Goal: Task Accomplishment & Management: Complete application form

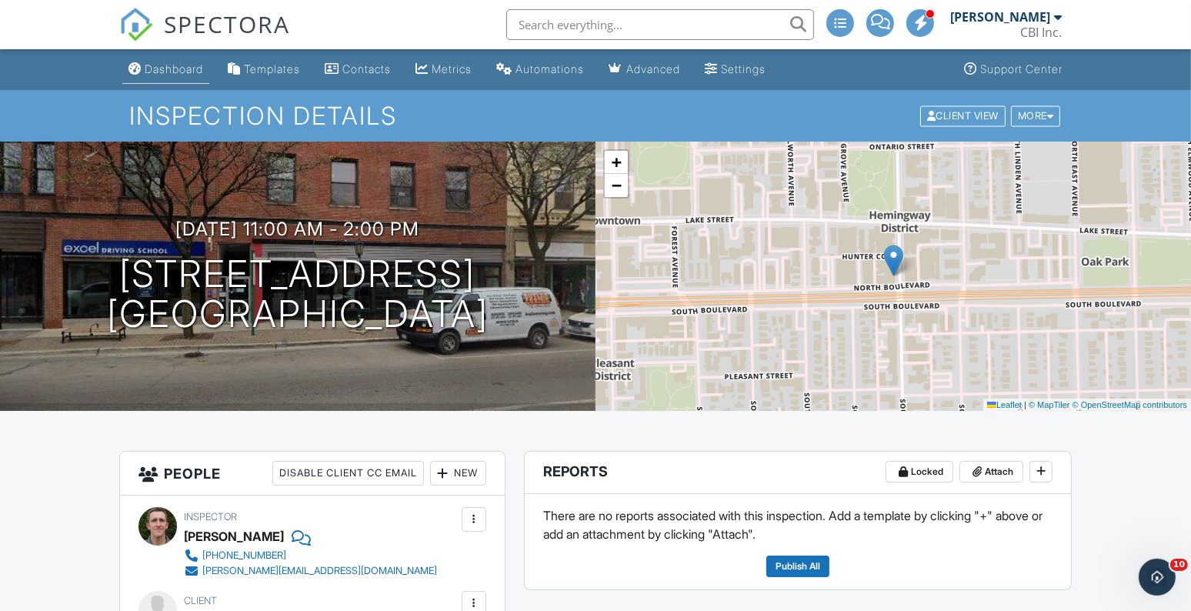
click at [145, 69] on div "Dashboard" at bounding box center [174, 68] width 58 height 13
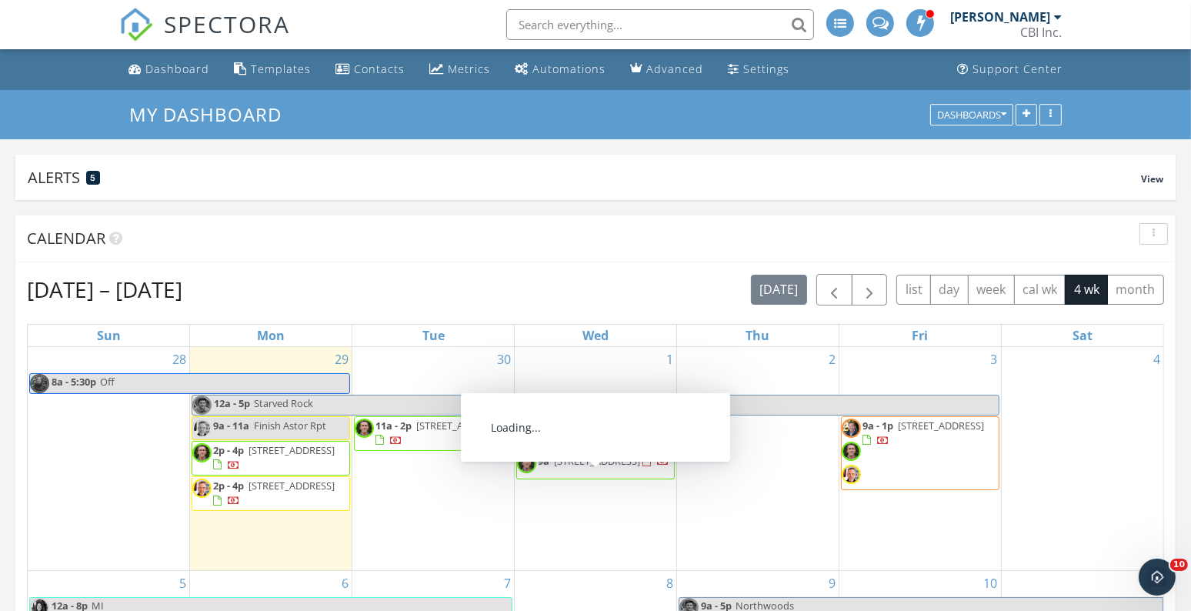
click at [584, 468] on span "7347 Madison St, Forest Park 60130" at bounding box center [597, 461] width 86 height 14
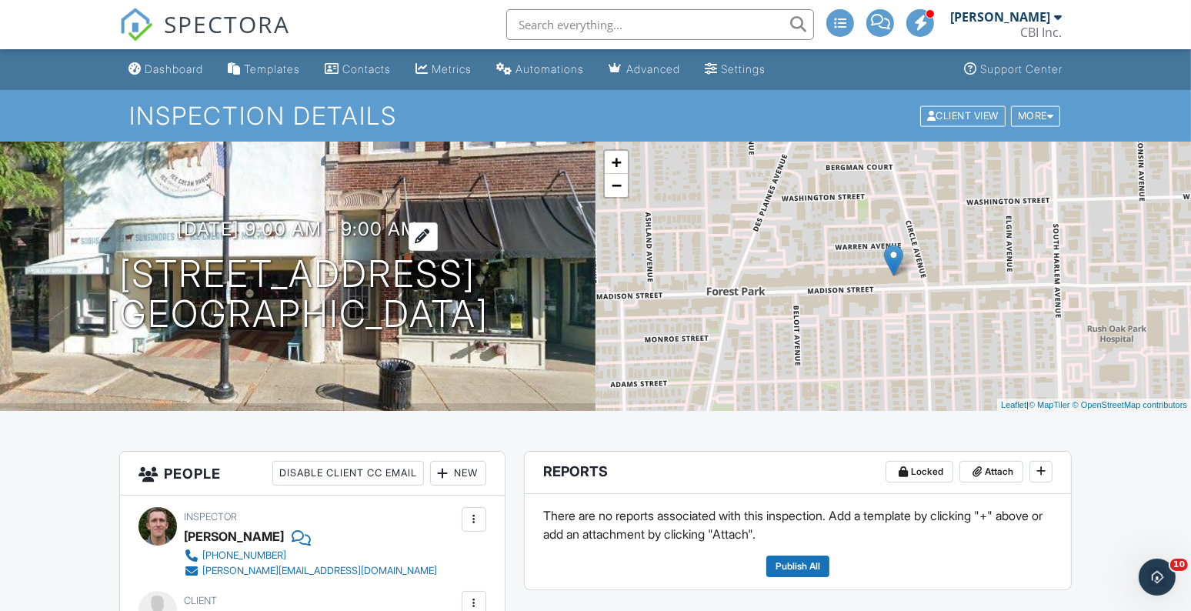
click at [406, 229] on h3 "10/01/2025 9:00 am - 9:00 am" at bounding box center [298, 228] width 241 height 21
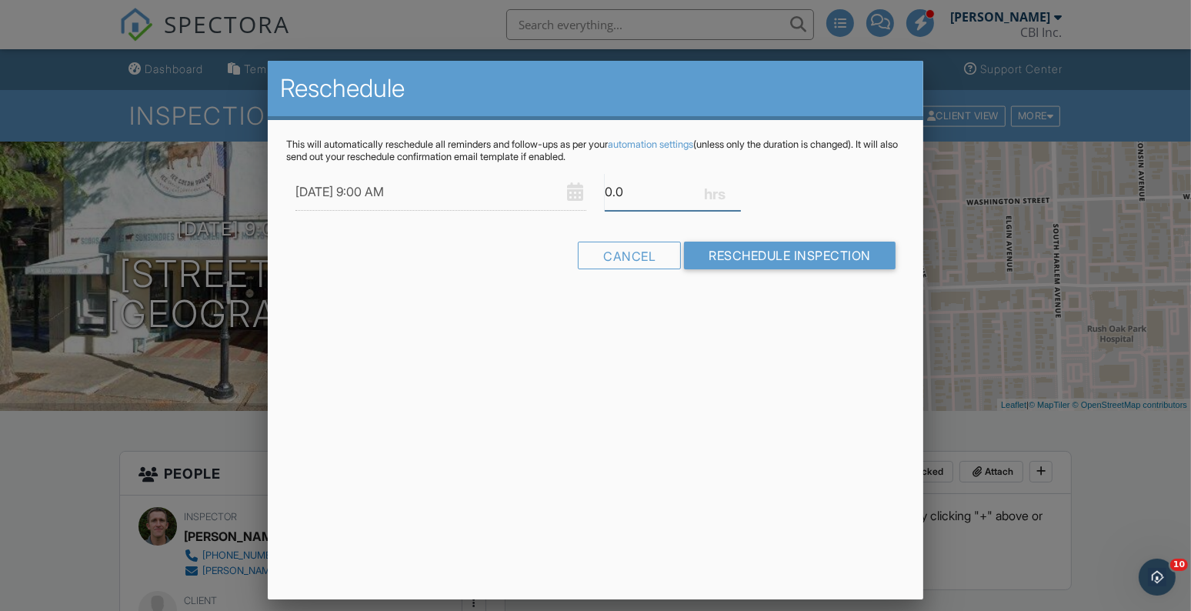
click at [615, 199] on input "0.0" at bounding box center [673, 192] width 136 height 38
type input "3"
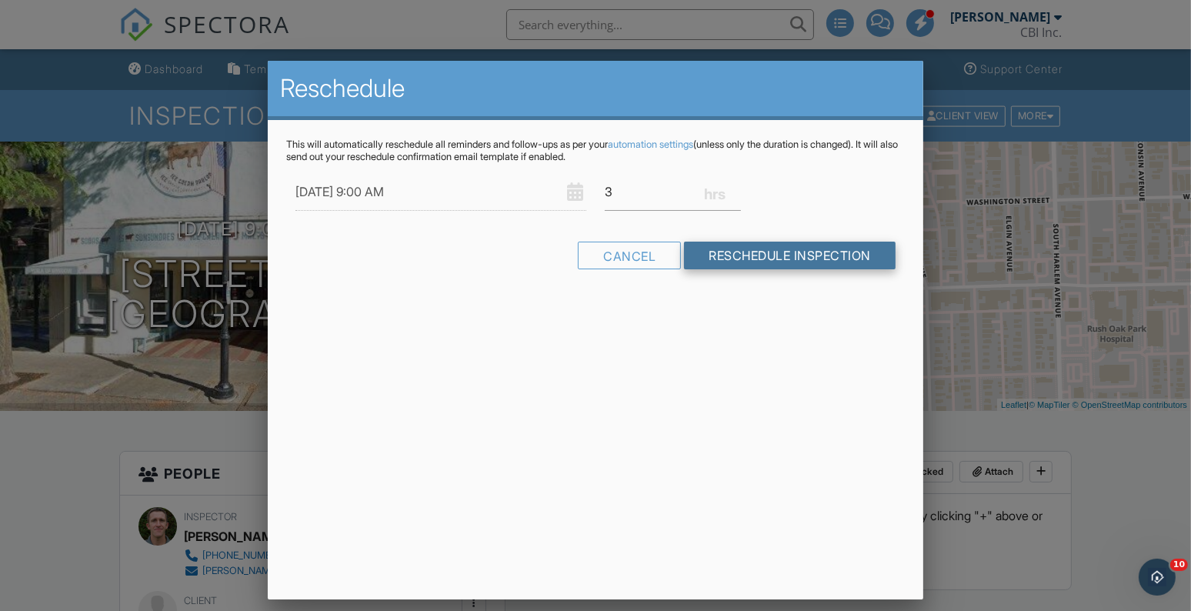
click at [751, 259] on input "Reschedule Inspection" at bounding box center [790, 256] width 212 height 28
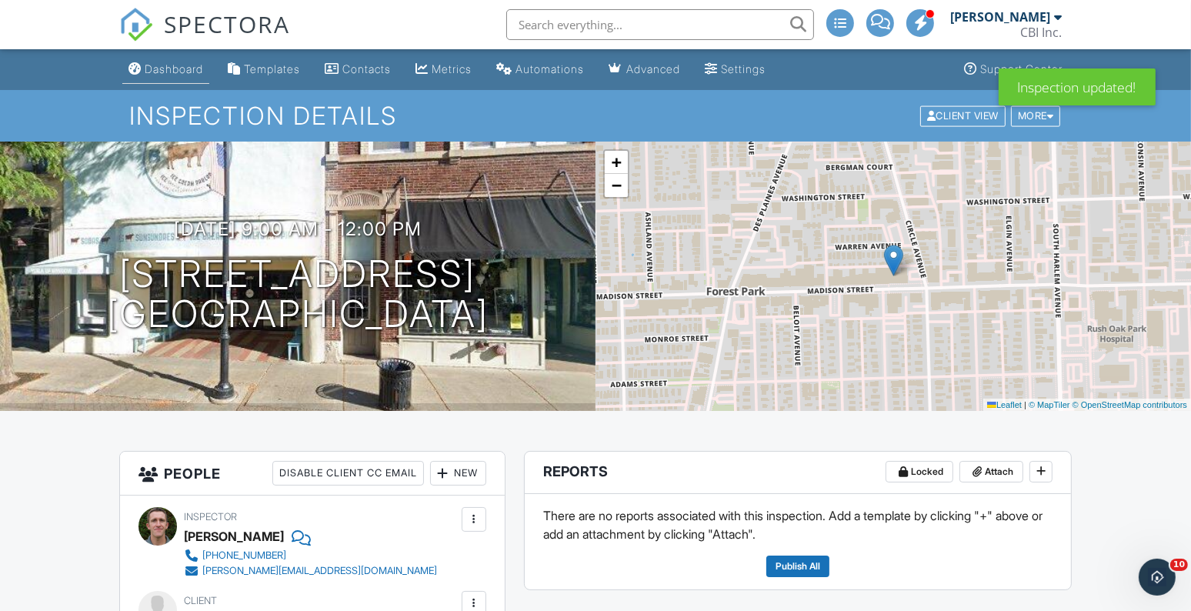
click at [175, 62] on div "Dashboard" at bounding box center [174, 68] width 58 height 13
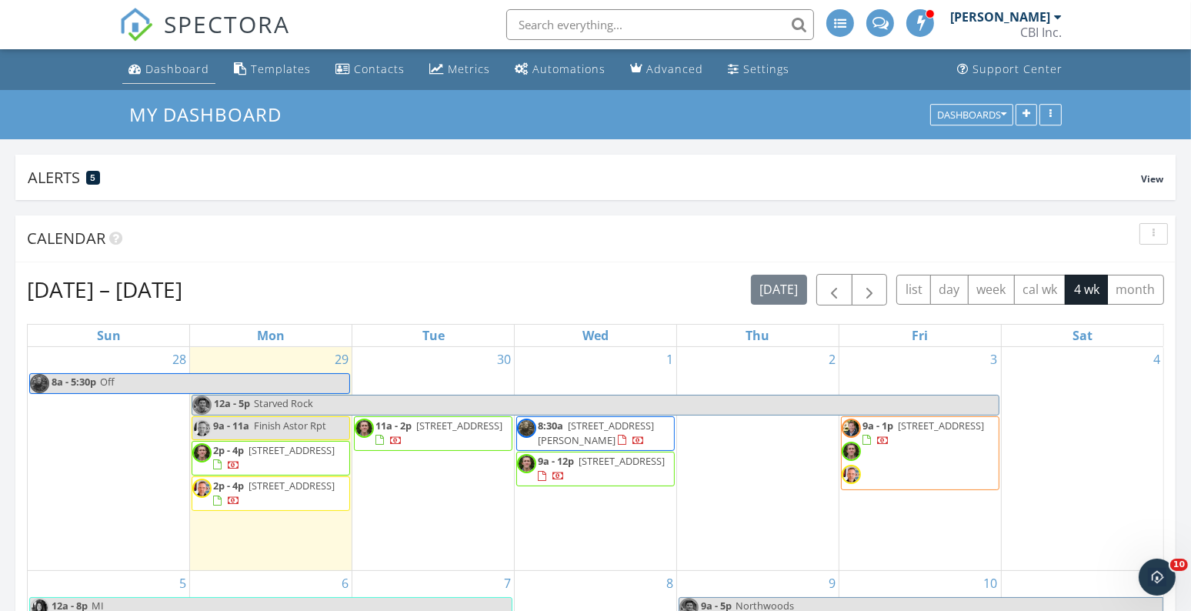
click at [184, 79] on link "Dashboard" at bounding box center [168, 69] width 93 height 28
click at [154, 82] on link "Dashboard" at bounding box center [168, 69] width 93 height 28
click at [424, 375] on div "30 11a - 2p 107 N Oak Park Ave, Oak Park 60301" at bounding box center [433, 458] width 162 height 223
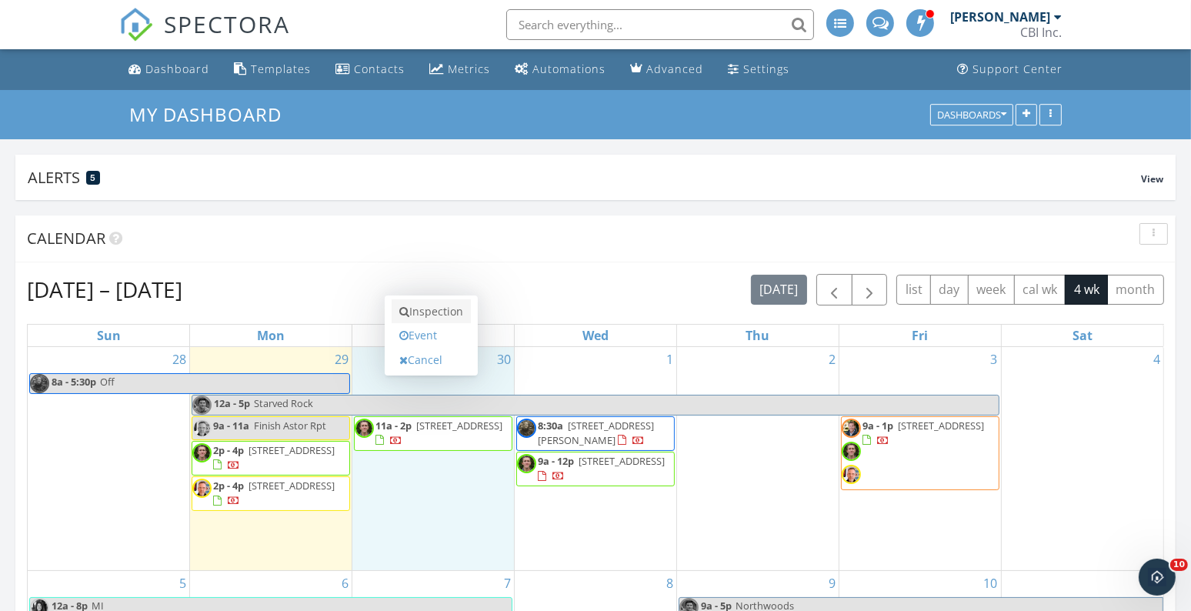
click at [439, 306] on link "Inspection" at bounding box center [431, 311] width 79 height 25
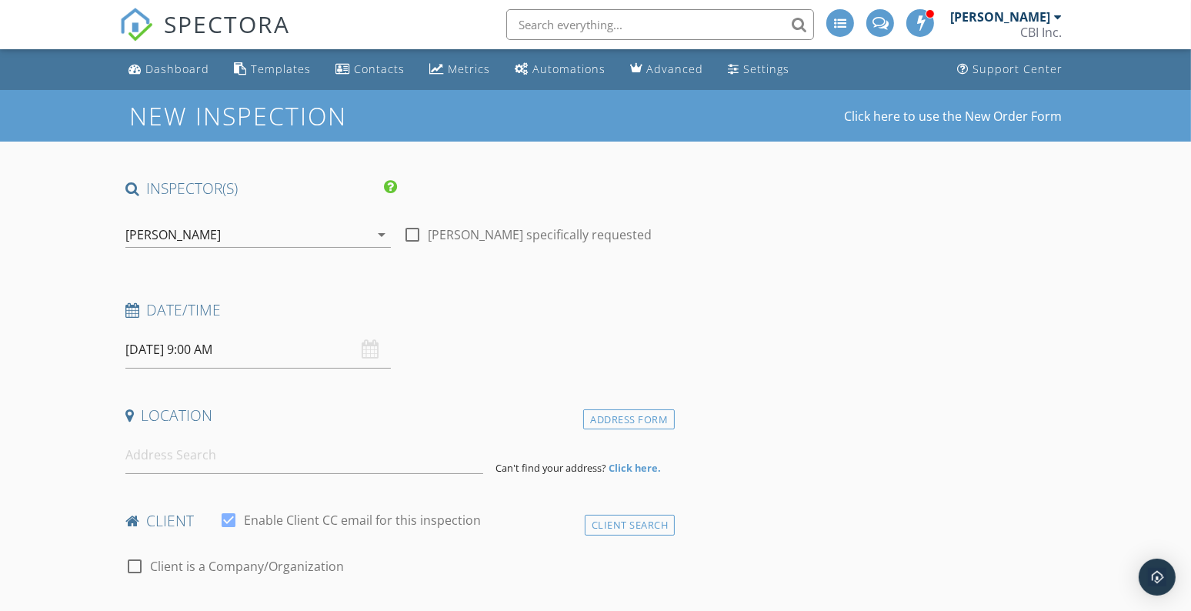
click at [335, 232] on div "[PERSON_NAME]" at bounding box center [247, 234] width 244 height 25
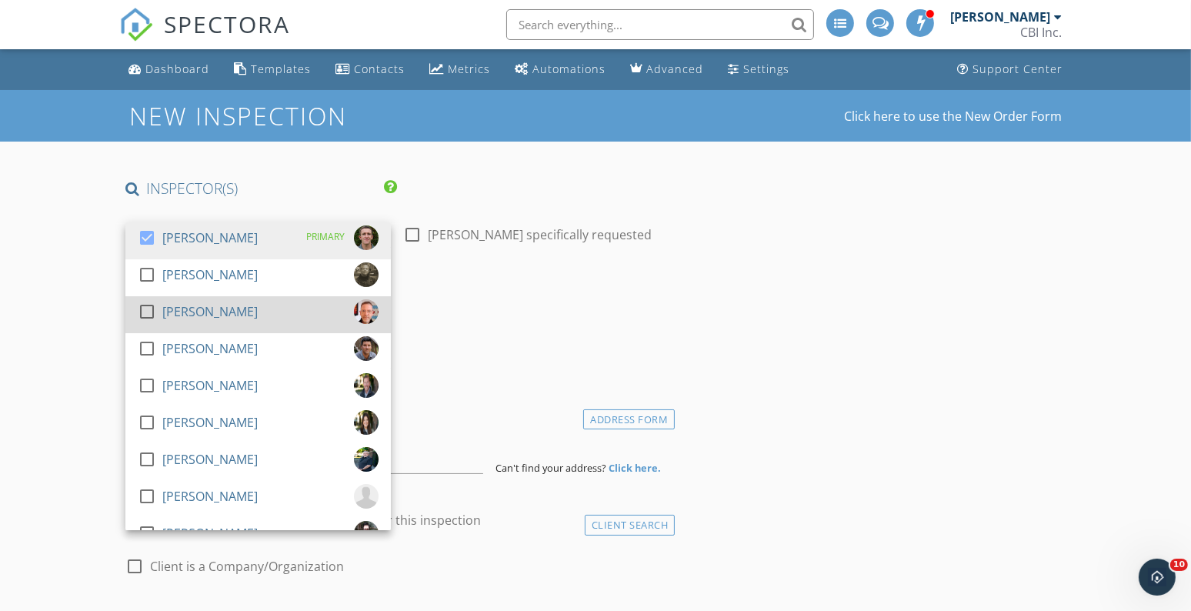
click at [147, 316] on div at bounding box center [147, 311] width 26 height 26
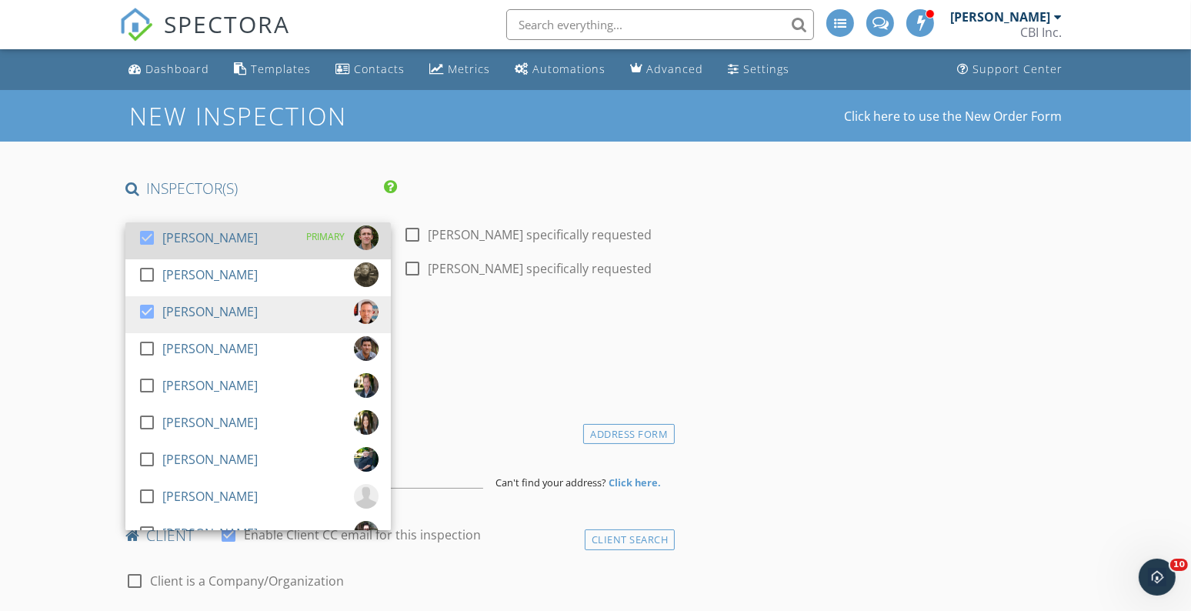
click at [150, 238] on div at bounding box center [147, 238] width 26 height 26
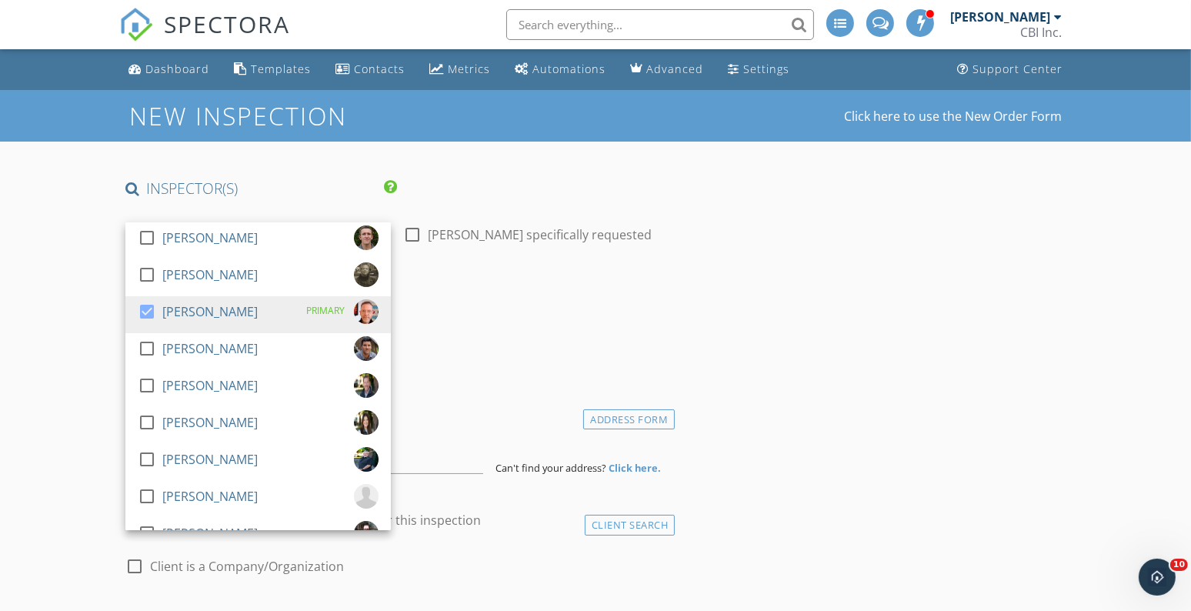
click at [572, 362] on div "Date/Time 09/30/2025 9:00 AM" at bounding box center [396, 334] width 555 height 68
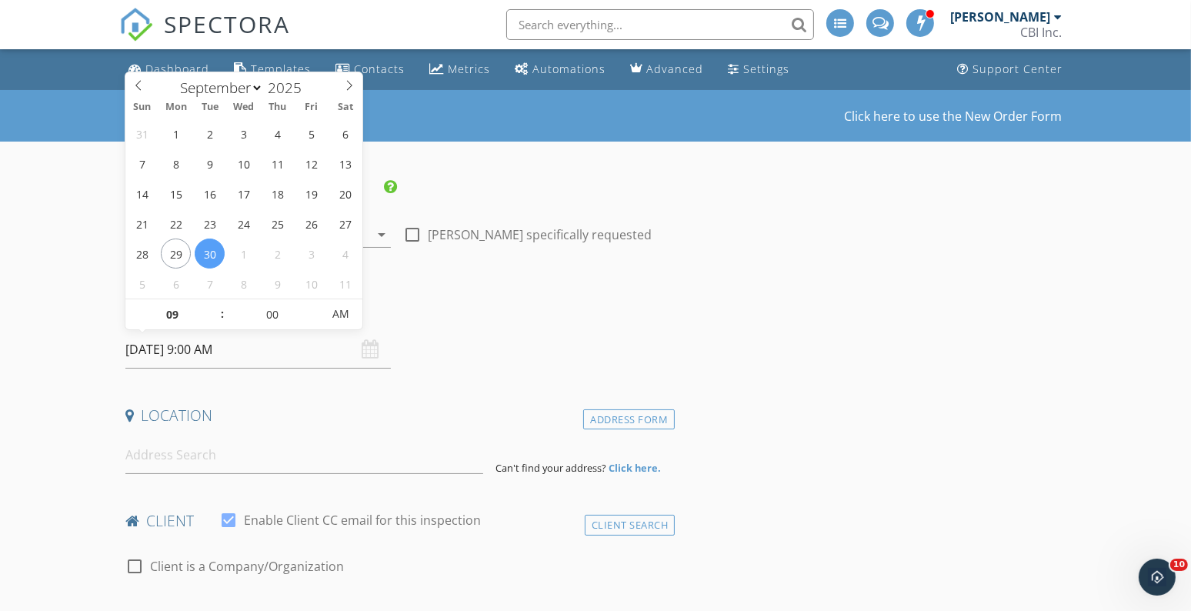
click at [172, 355] on input "09/30/2025 9:00 AM" at bounding box center [257, 350] width 265 height 38
click at [287, 318] on input "00" at bounding box center [272, 314] width 95 height 31
type input "30"
type input "[DATE] 9:30 AM"
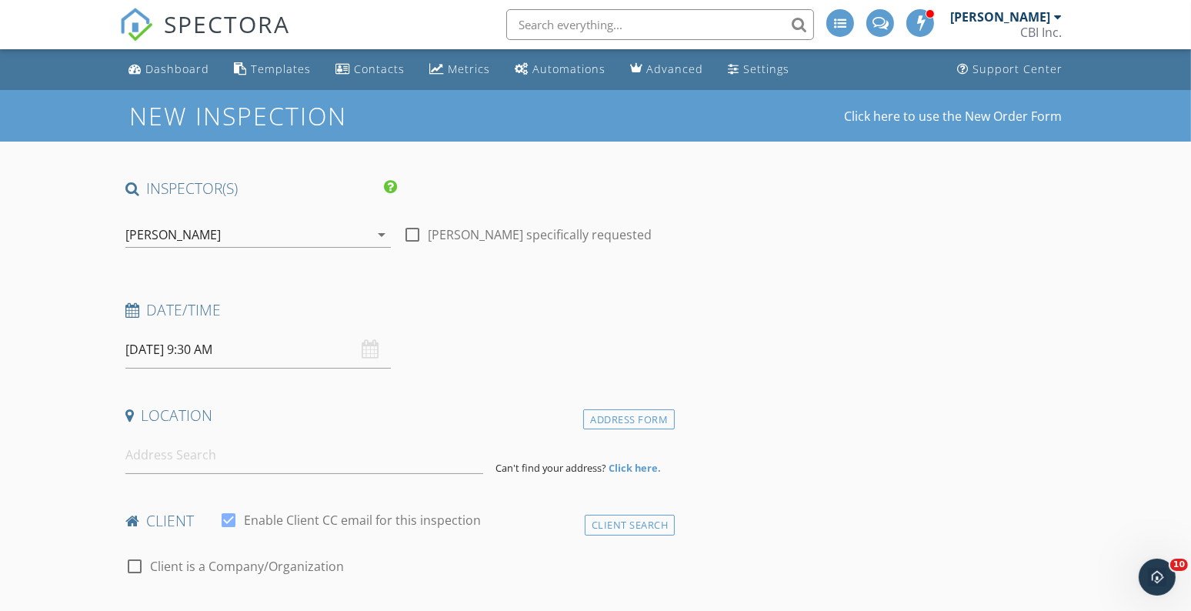
click at [491, 334] on div "Date/Time 09/30/2025 9:30 AM" at bounding box center [396, 334] width 555 height 68
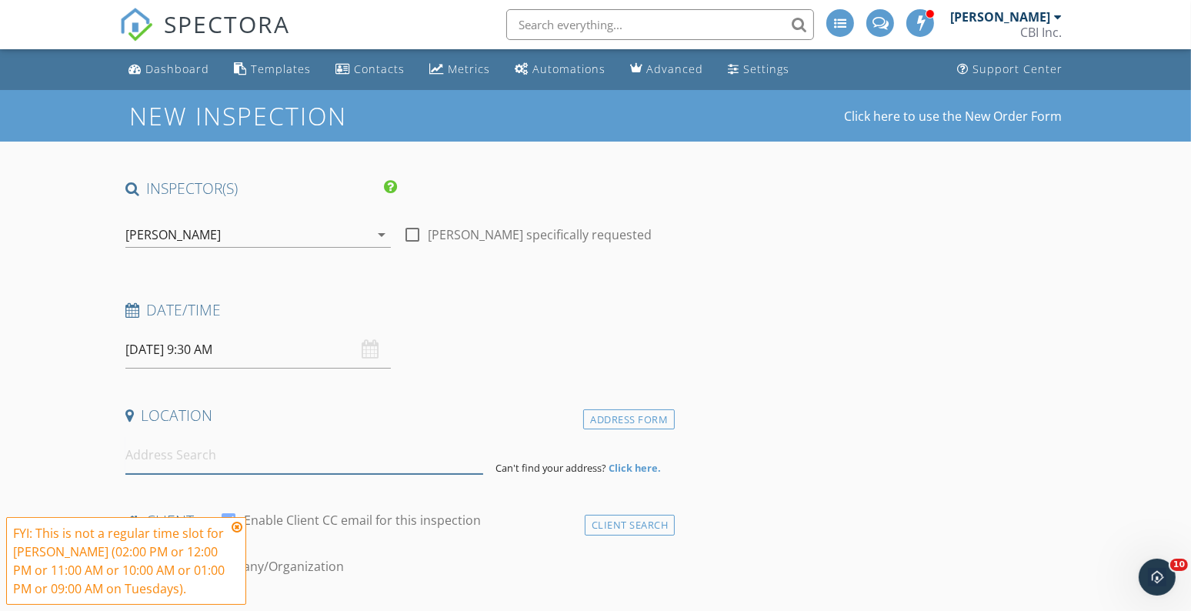
click at [152, 465] on input at bounding box center [304, 455] width 358 height 38
click at [241, 524] on icon at bounding box center [237, 527] width 11 height 12
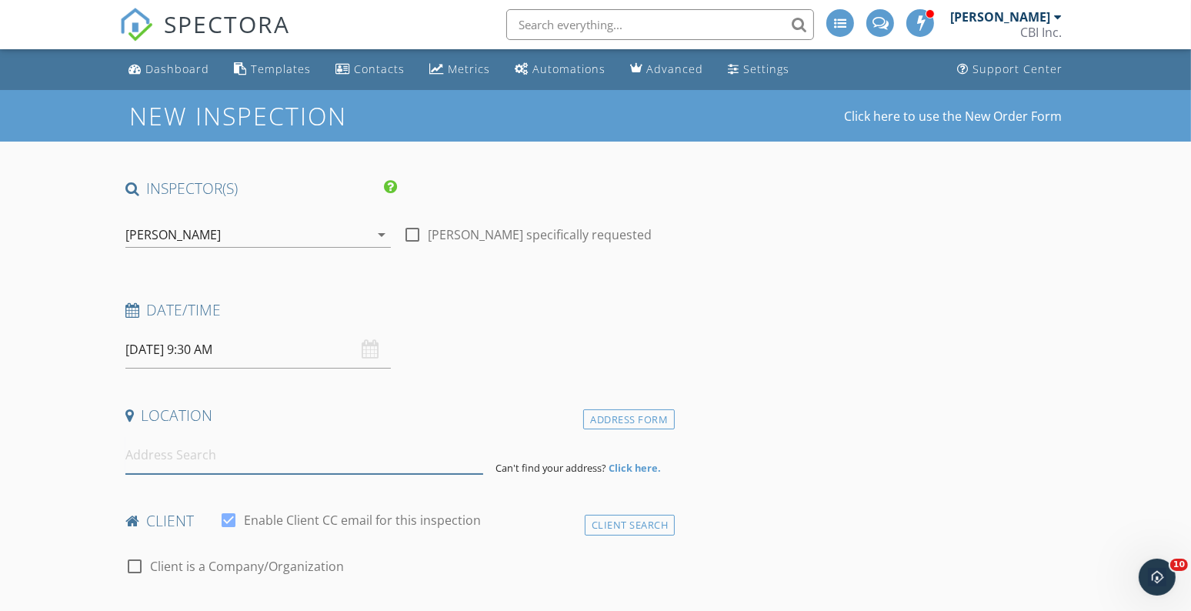
click at [235, 454] on input at bounding box center [304, 455] width 358 height 38
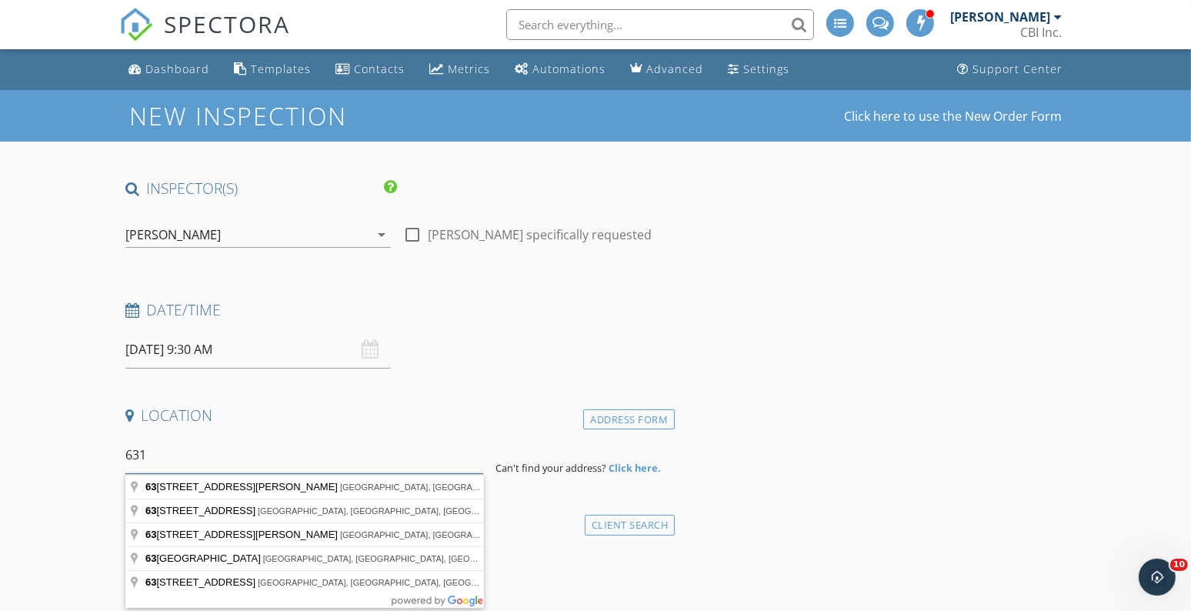
click at [235, 454] on input "631" at bounding box center [304, 455] width 358 height 38
type input "6314 North Springfield Avenue, Chicago, IL, USA"
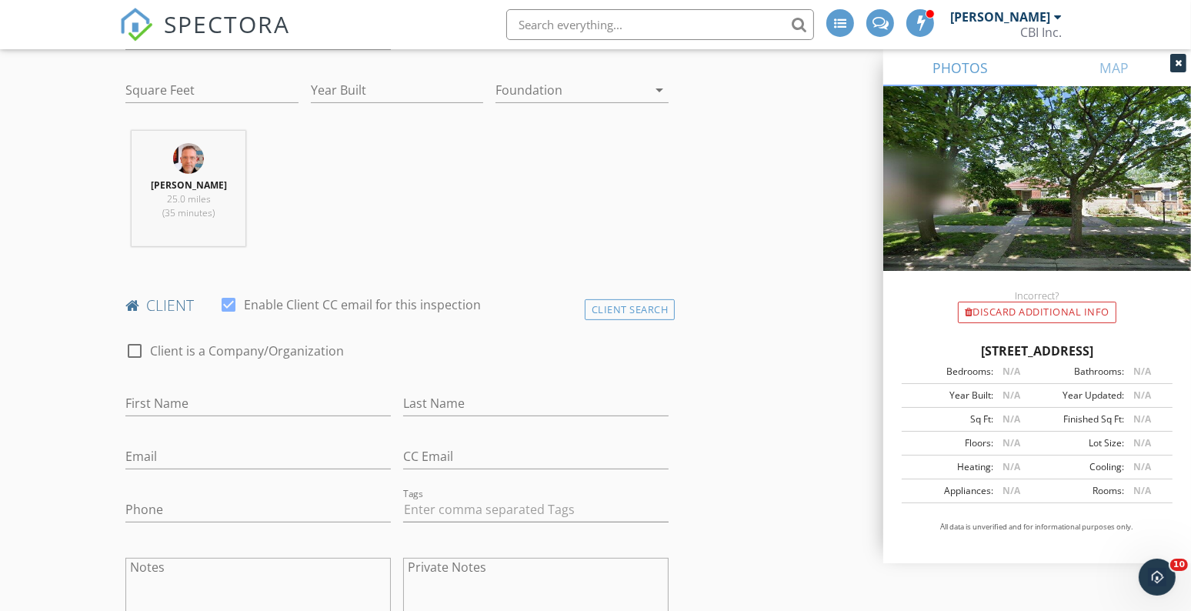
scroll to position [528, 0]
click at [322, 402] on input "First Name" at bounding box center [257, 404] width 265 height 25
type input "[PERSON_NAME]"
type input "Springer"
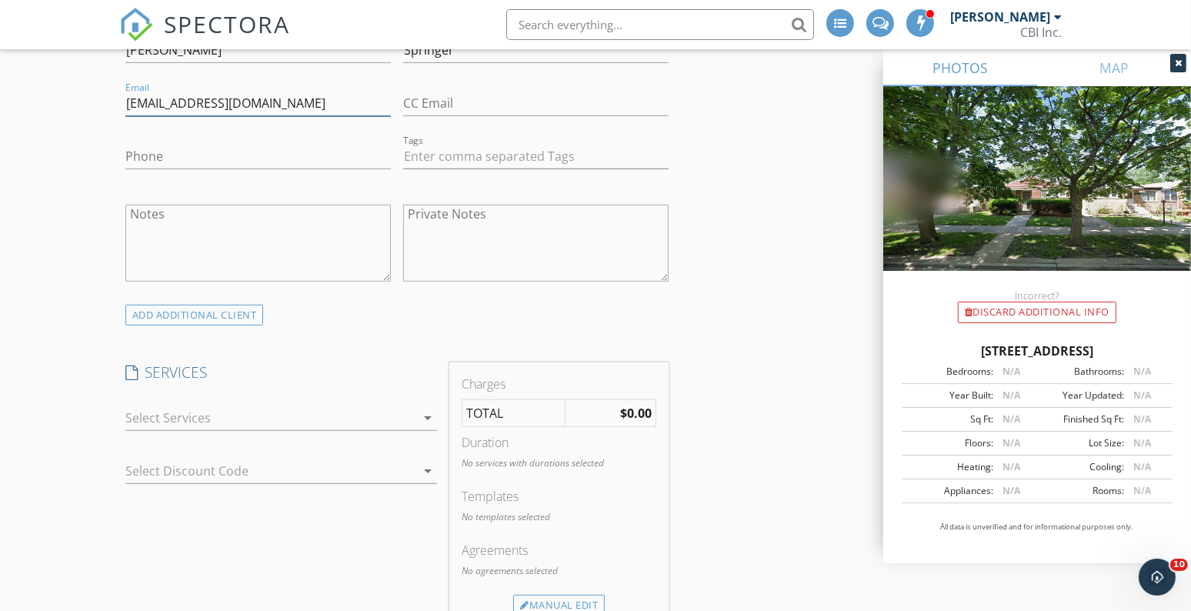
scroll to position [885, 0]
type input "[EMAIL_ADDRESS][DOMAIN_NAME]"
click at [165, 406] on div at bounding box center [270, 416] width 290 height 25
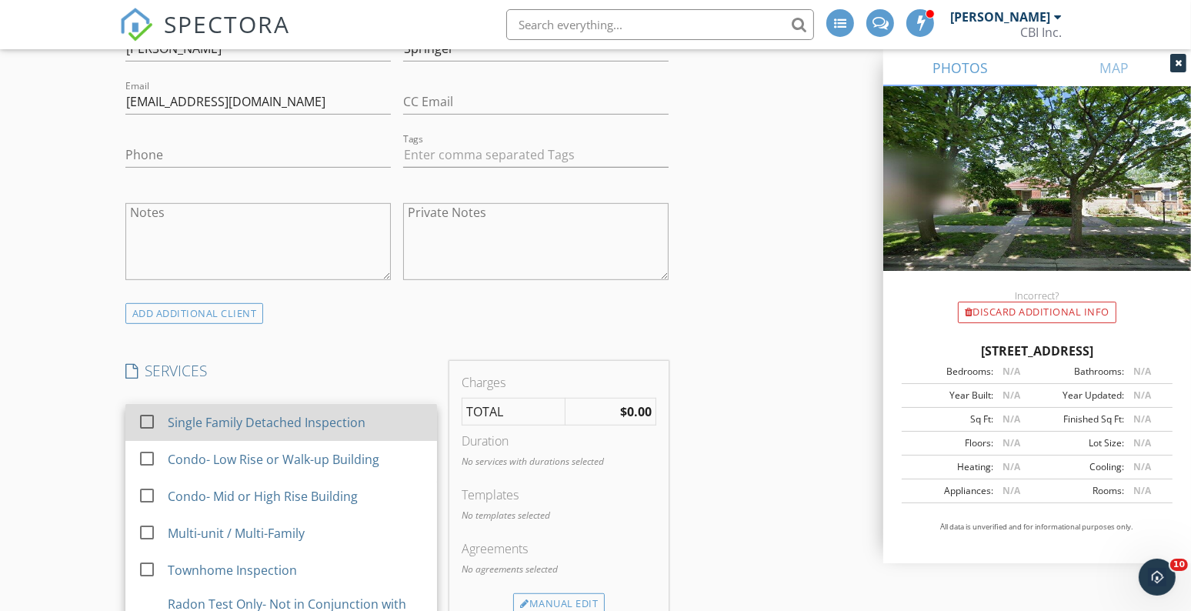
click at [161, 417] on div "check_box_outline_blank" at bounding box center [150, 421] width 25 height 18
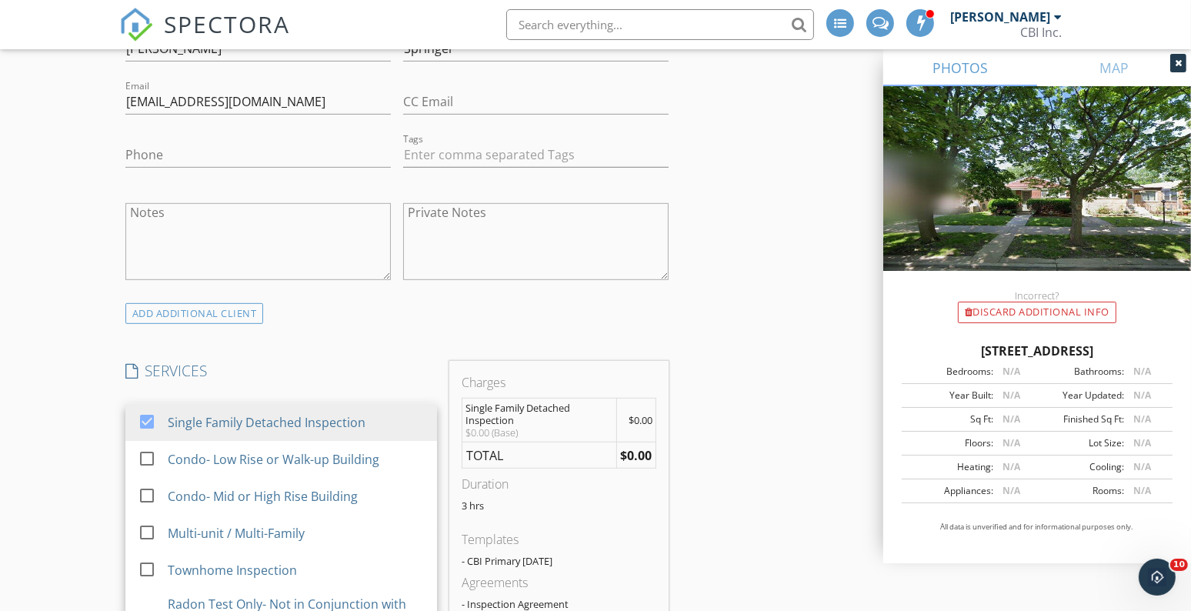
click at [528, 317] on div "ADD ADDITIONAL client" at bounding box center [396, 313] width 555 height 21
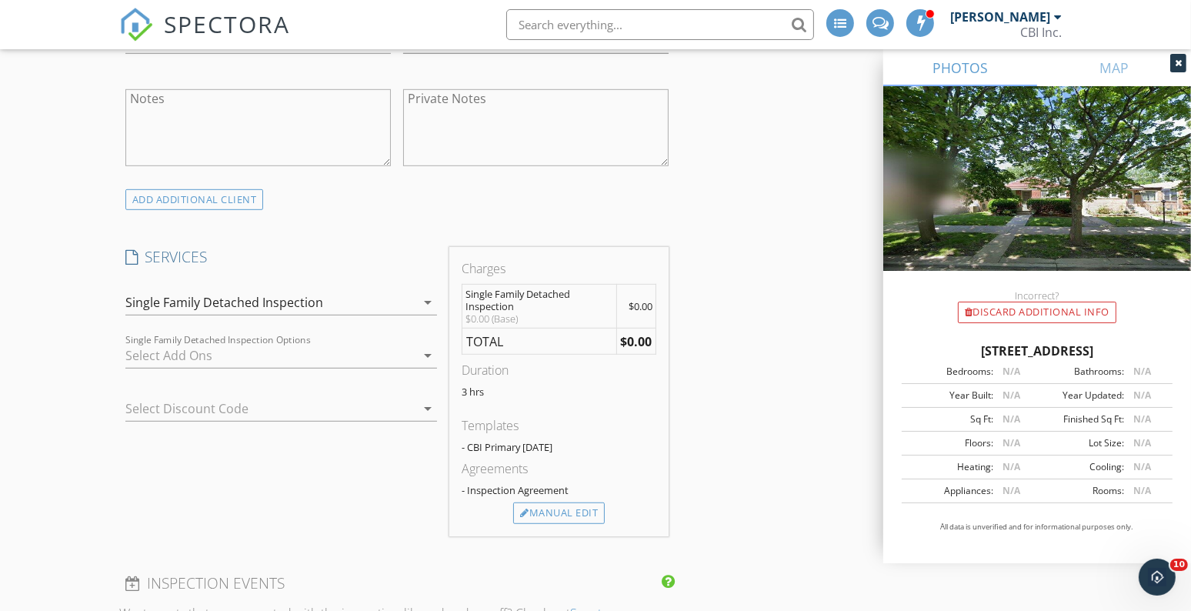
scroll to position [1159, 0]
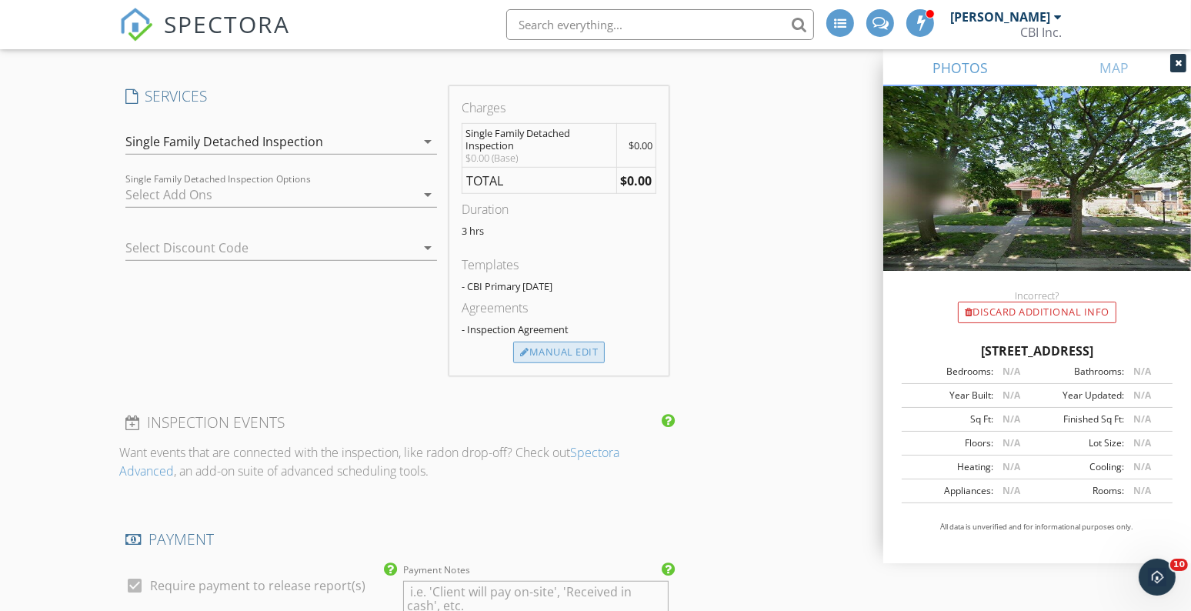
click at [571, 349] on div "Manual Edit" at bounding box center [559, 353] width 92 height 22
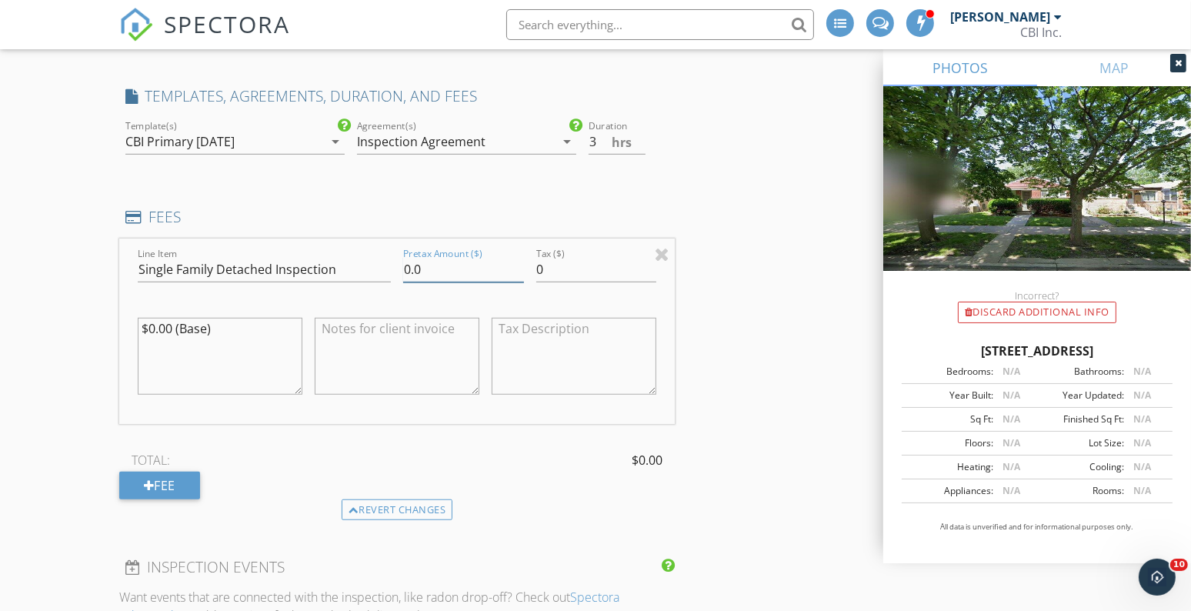
click at [418, 269] on input "0.0" at bounding box center [463, 269] width 121 height 25
type input "825"
click at [744, 152] on div "INSPECTOR(S) check_box_outline_blank Morgan Hughes check_box_outline_blank Ken …" at bounding box center [595, 535] width 952 height 3032
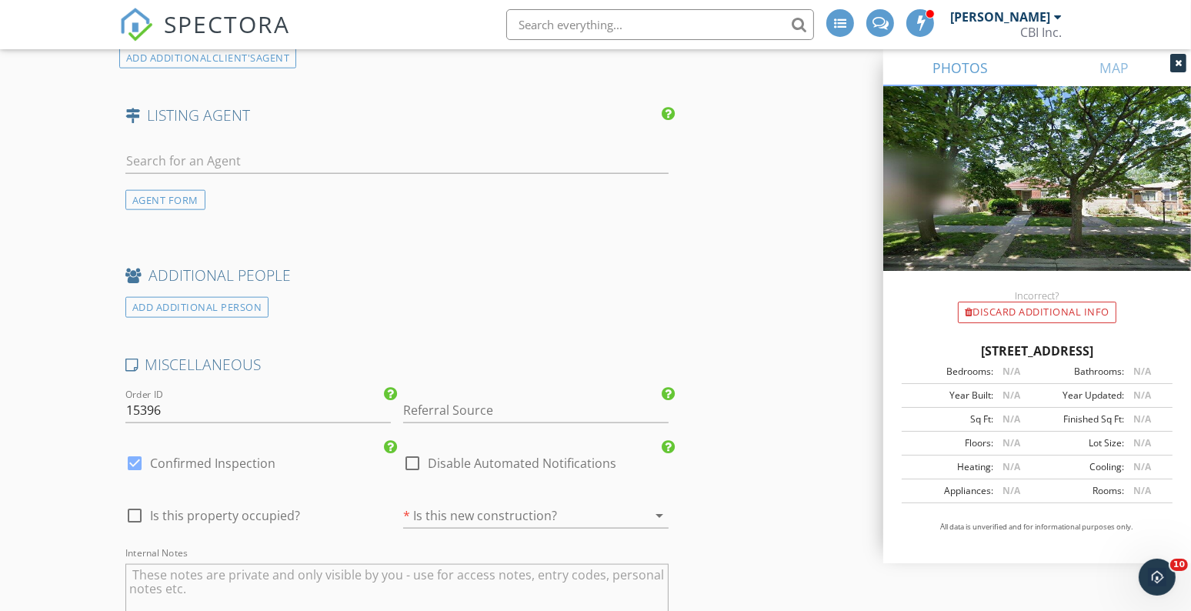
scroll to position [2114, 0]
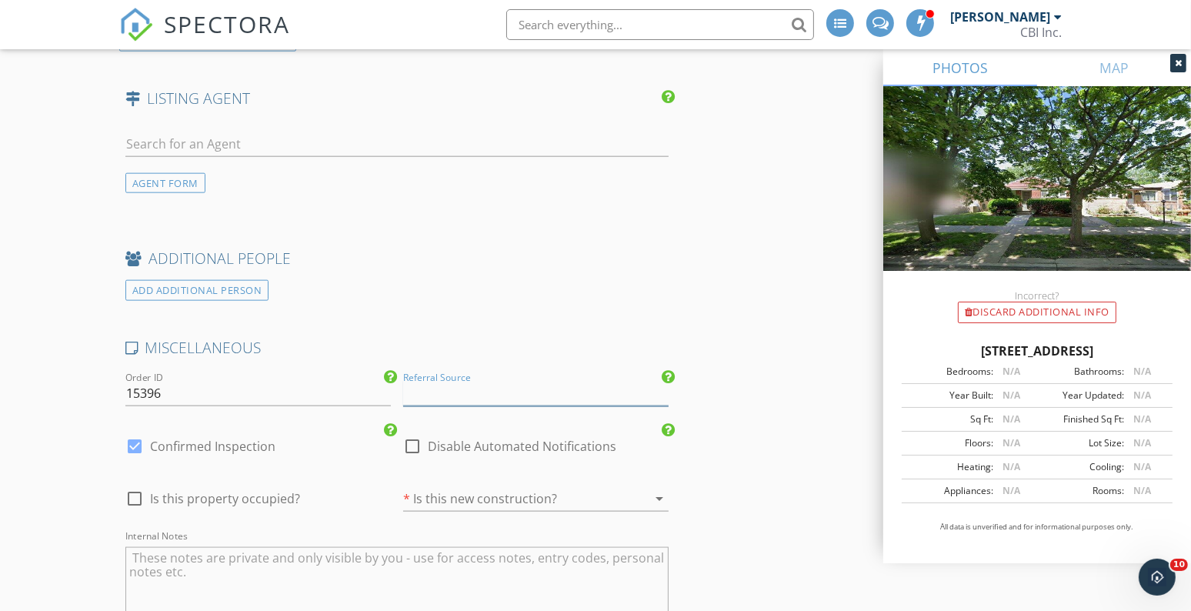
click at [591, 390] on input "Referral Source" at bounding box center [535, 393] width 265 height 25
type input "[PERSON_NAME]"
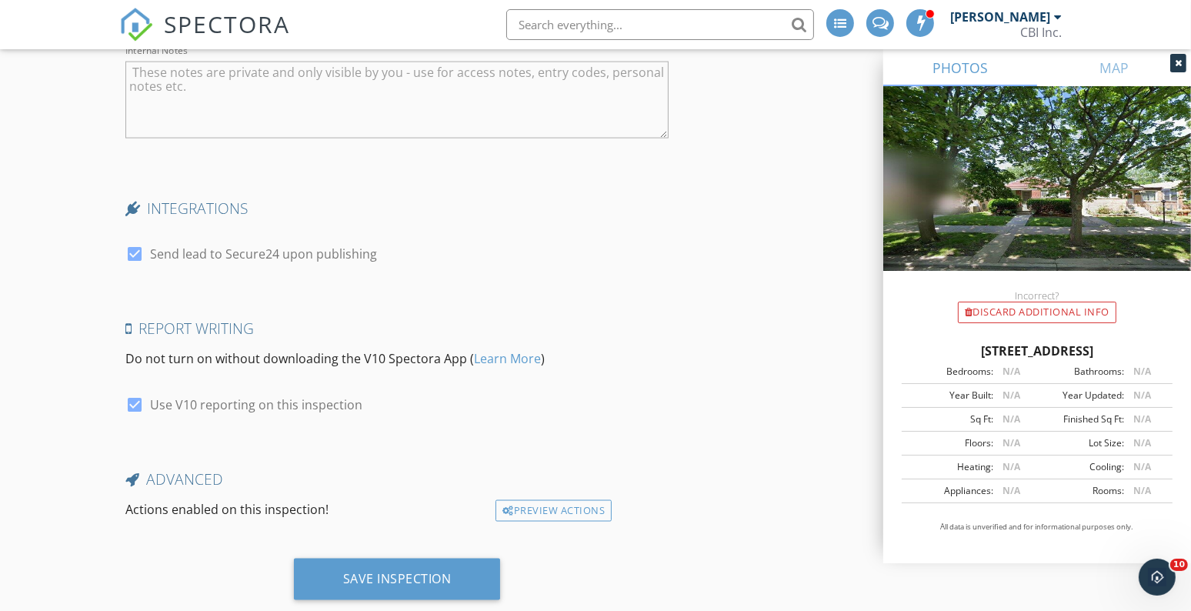
scroll to position [2634, 0]
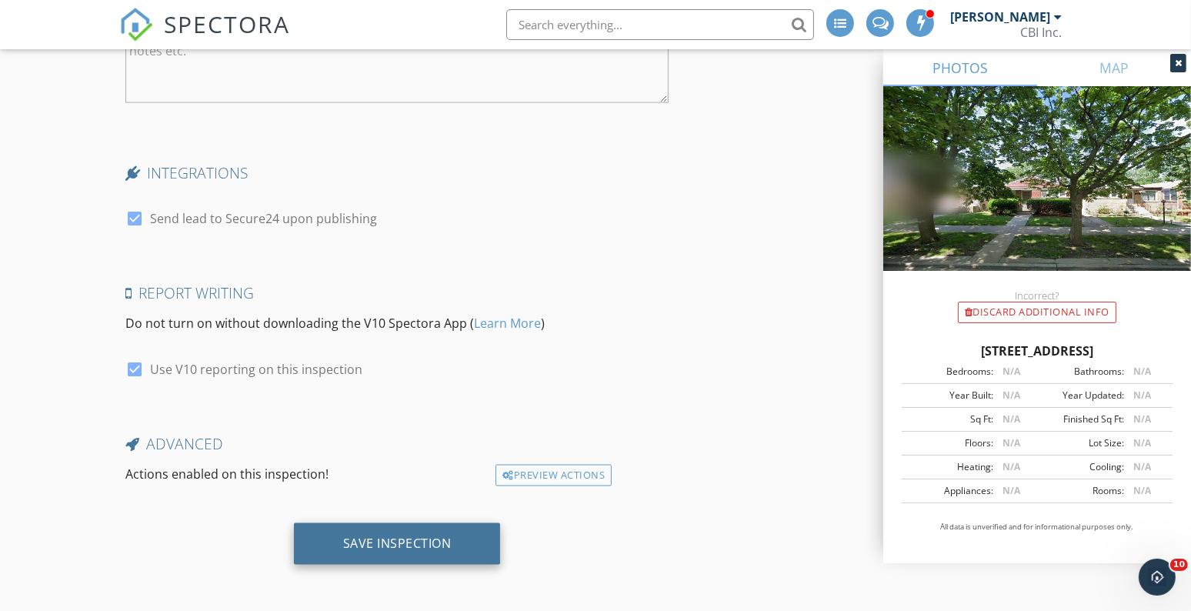
click at [354, 548] on div "Save Inspection" at bounding box center [397, 542] width 108 height 15
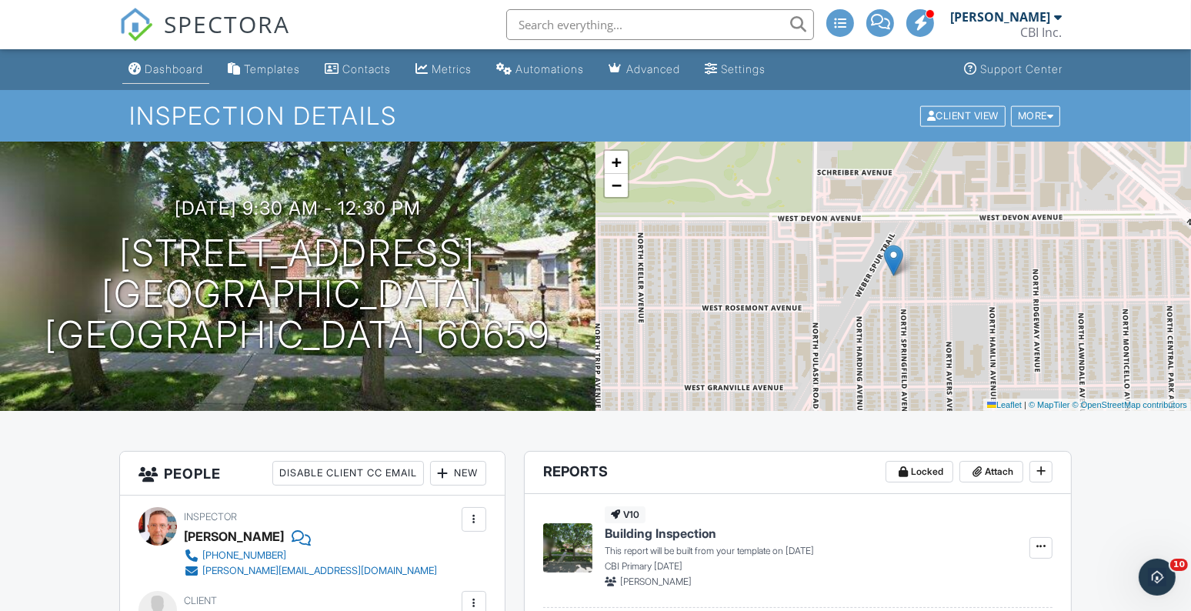
click at [158, 64] on div "Dashboard" at bounding box center [174, 68] width 58 height 13
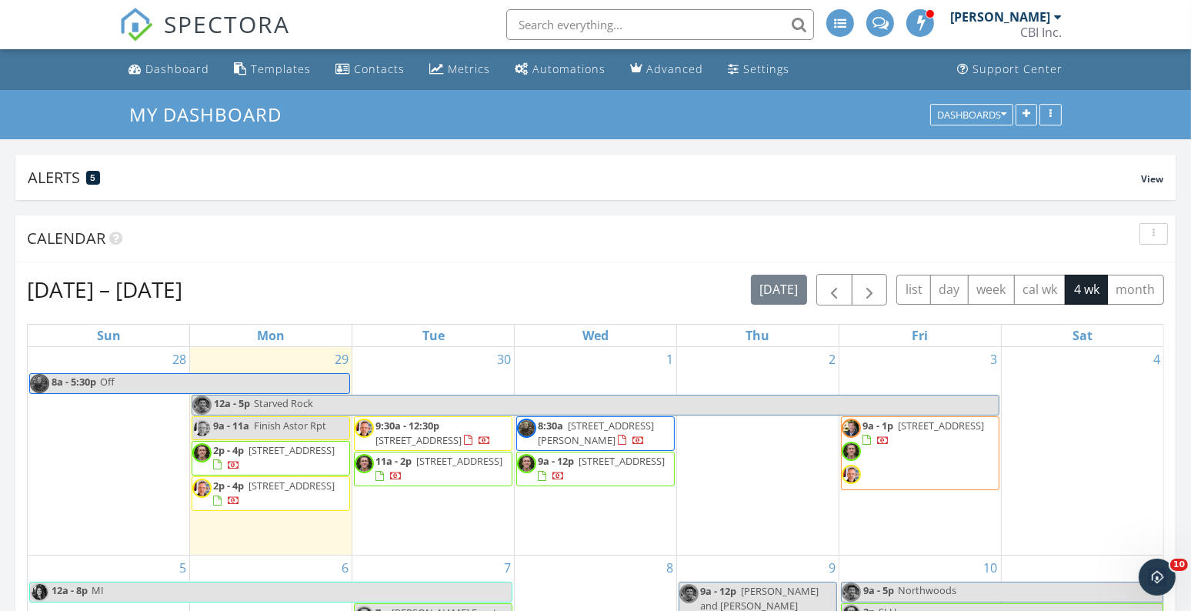
click at [587, 439] on span "[STREET_ADDRESS][PERSON_NAME]" at bounding box center [596, 432] width 116 height 28
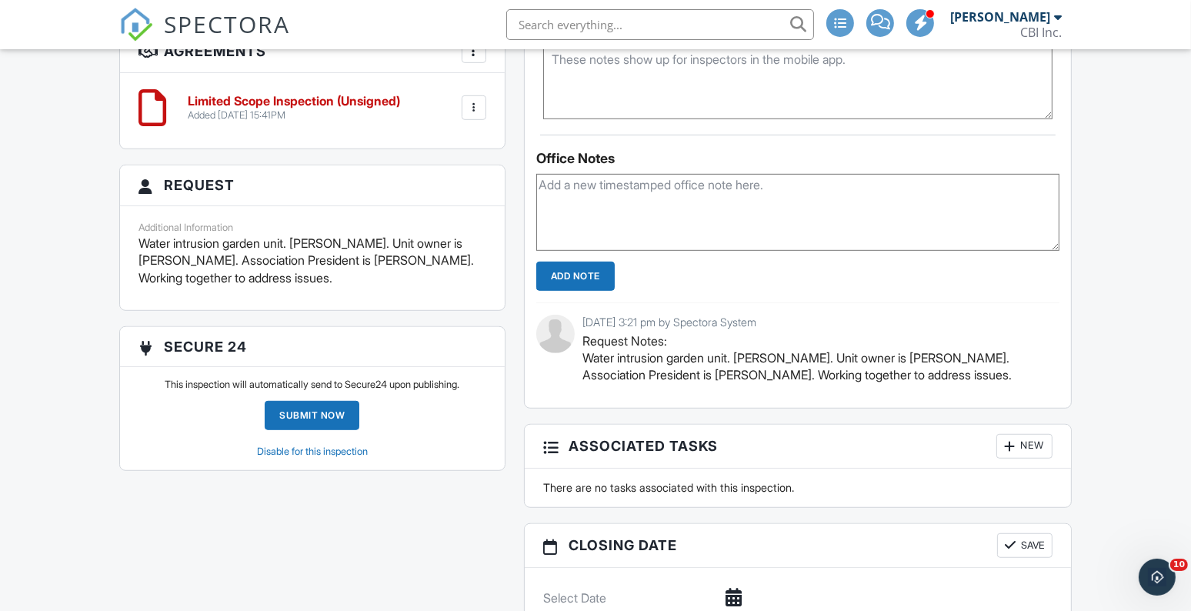
scroll to position [1022, 0]
